Goal: Navigation & Orientation: Find specific page/section

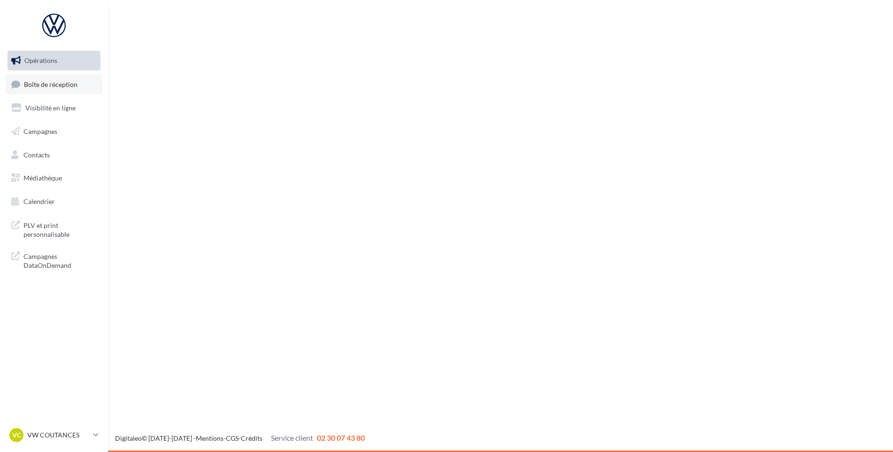
click at [75, 78] on link "Boîte de réception" at bounding box center [54, 84] width 97 height 20
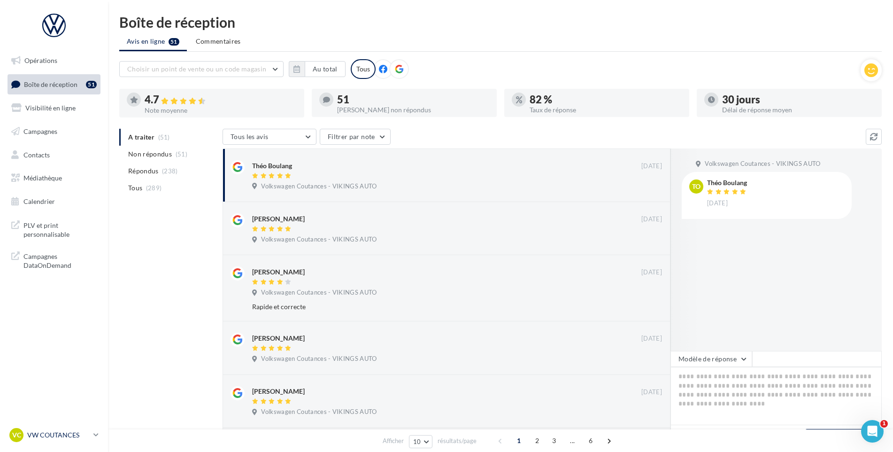
click at [63, 436] on p "VW COUTANCES" at bounding box center [58, 434] width 62 height 9
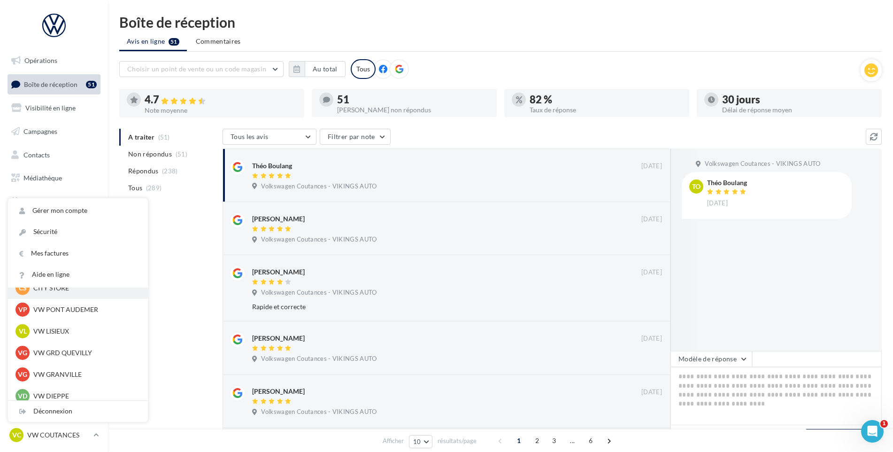
scroll to position [235, 0]
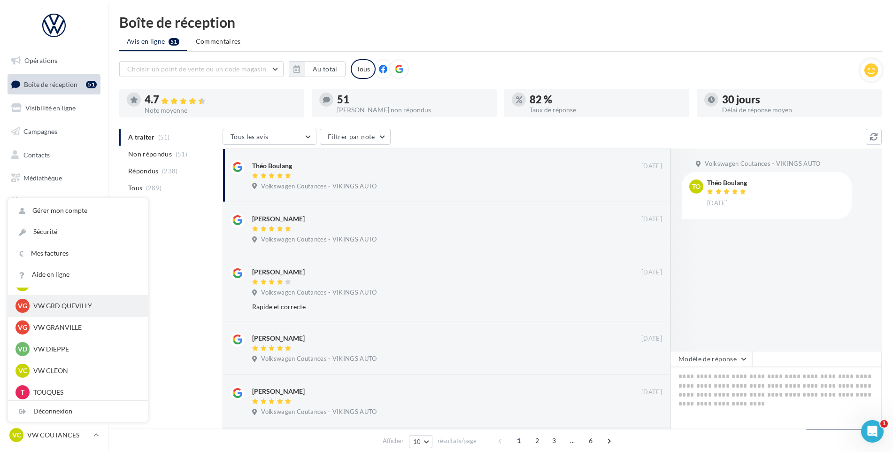
click at [67, 307] on p "VW GRD QUEVILLY" at bounding box center [84, 305] width 103 height 9
